Goal: Task Accomplishment & Management: Complete application form

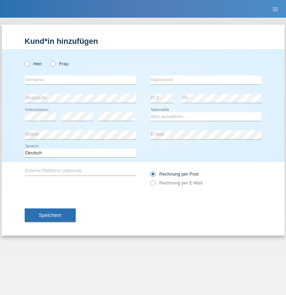
radio input "true"
click at [80, 80] on input "text" at bounding box center [80, 80] width 111 height 9
type input "firat"
click at [206, 80] on input "text" at bounding box center [205, 80] width 111 height 9
type input "kara"
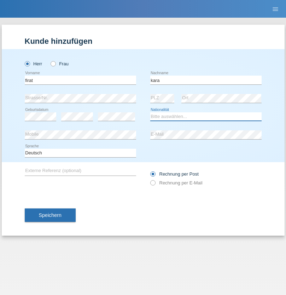
select select "CH"
radio input "true"
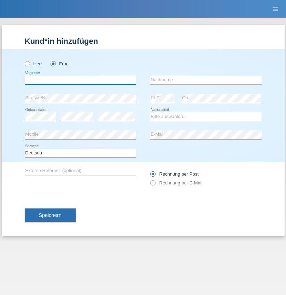
click at [80, 80] on input "text" at bounding box center [80, 80] width 111 height 9
type input "Nuria"
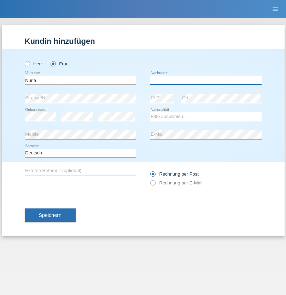
click at [206, 80] on input "text" at bounding box center [205, 80] width 111 height 9
type input "D'Antino"
select select "CH"
